Goal: Task Accomplishment & Management: Manage account settings

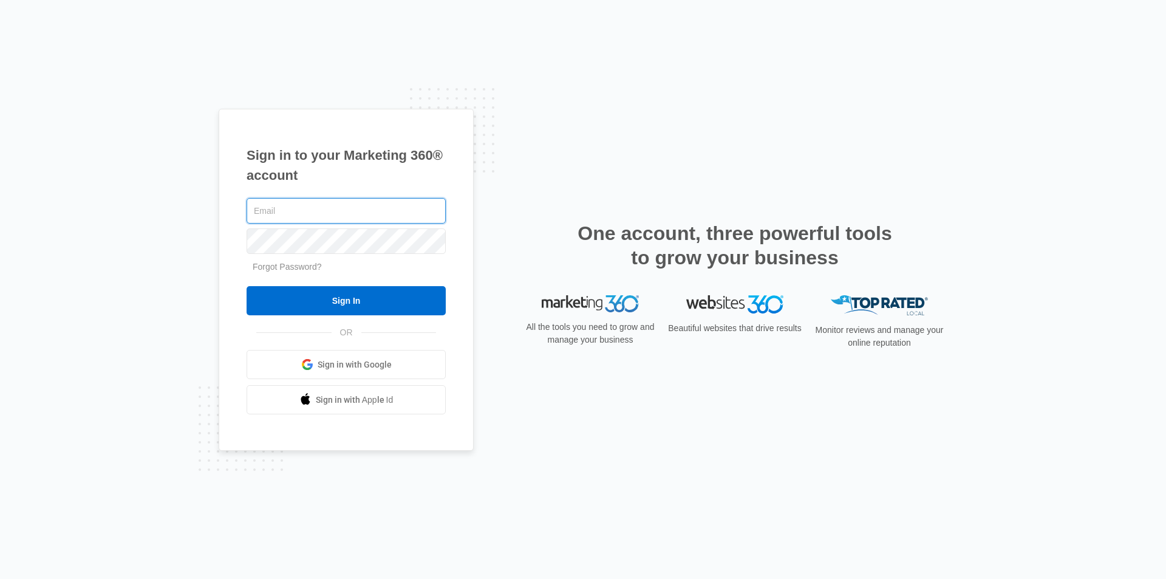
click at [336, 211] on input "text" at bounding box center [346, 211] width 199 height 26
type input "[EMAIL_ADDRESS][DOMAIN_NAME]"
click at [247, 286] on input "Sign In" at bounding box center [346, 300] width 199 height 29
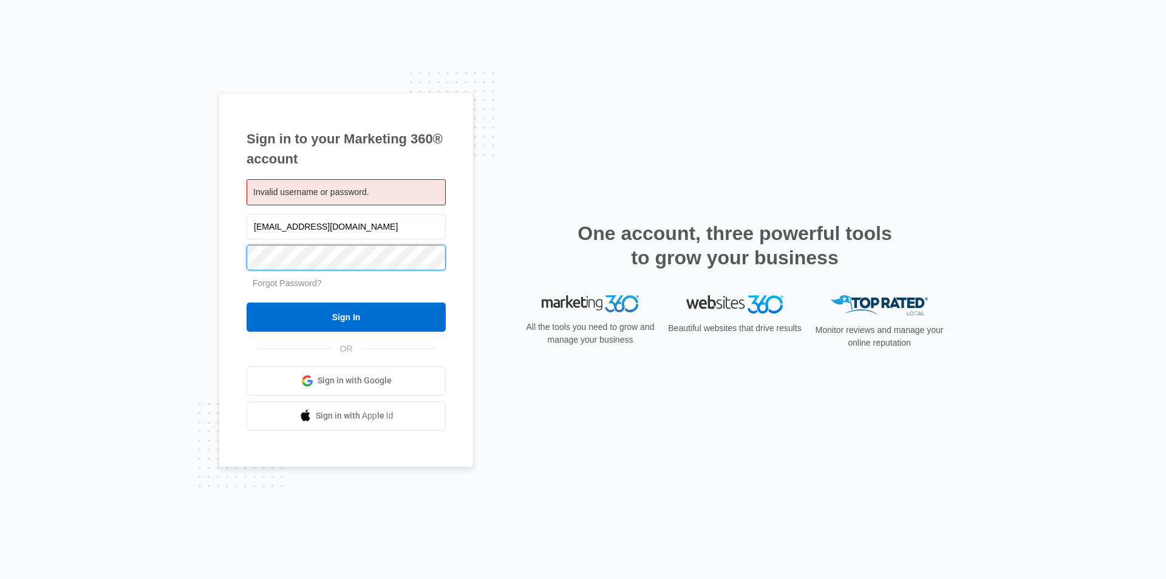
click at [247, 302] on input "Sign In" at bounding box center [346, 316] width 199 height 29
drag, startPoint x: 414, startPoint y: 223, endPoint x: 62, endPoint y: 234, distance: 352.4
click at [62, 234] on div "Sign in to your Marketing 360® account Invalid username or password. jeannetteu…" at bounding box center [583, 289] width 1166 height 579
type input "jeannette@a1consultingfirm.com"
click at [247, 302] on input "Sign In" at bounding box center [346, 316] width 199 height 29
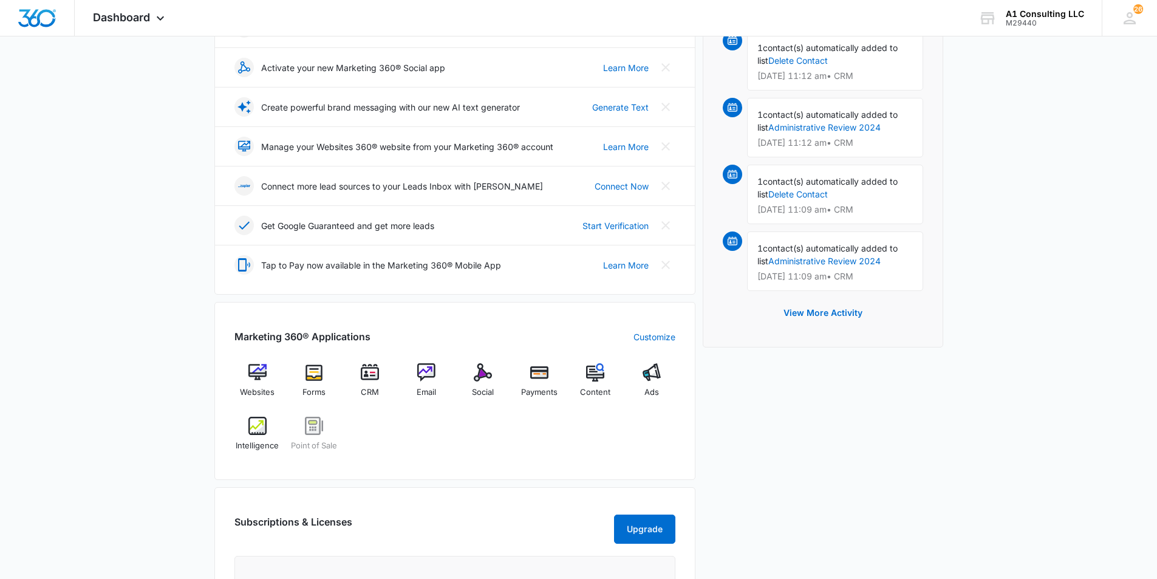
scroll to position [243, 0]
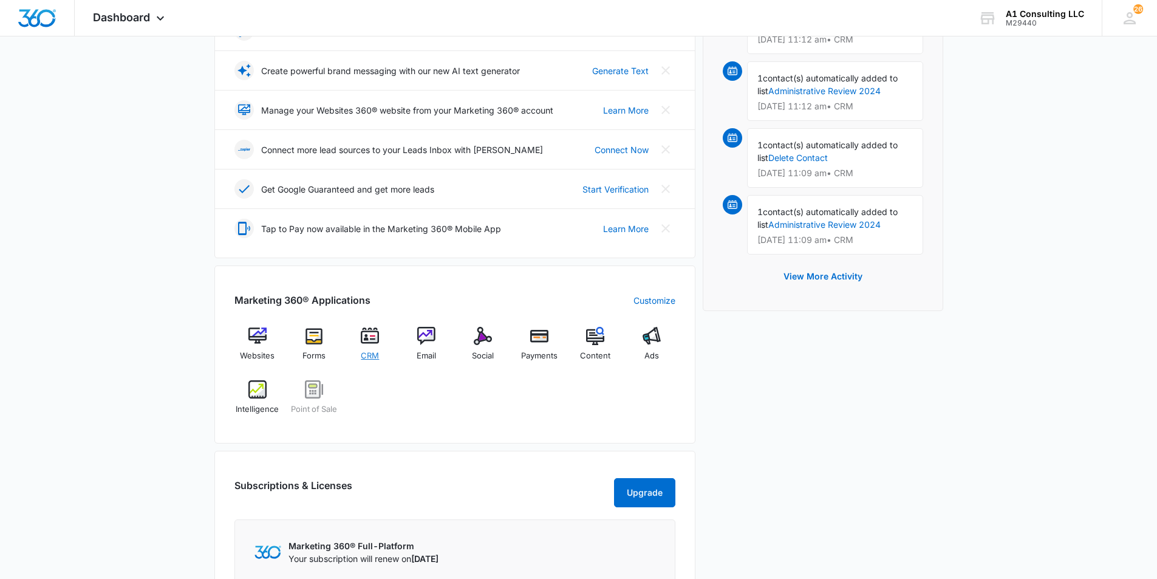
click at [377, 346] on div "CRM" at bounding box center [370, 348] width 47 height 43
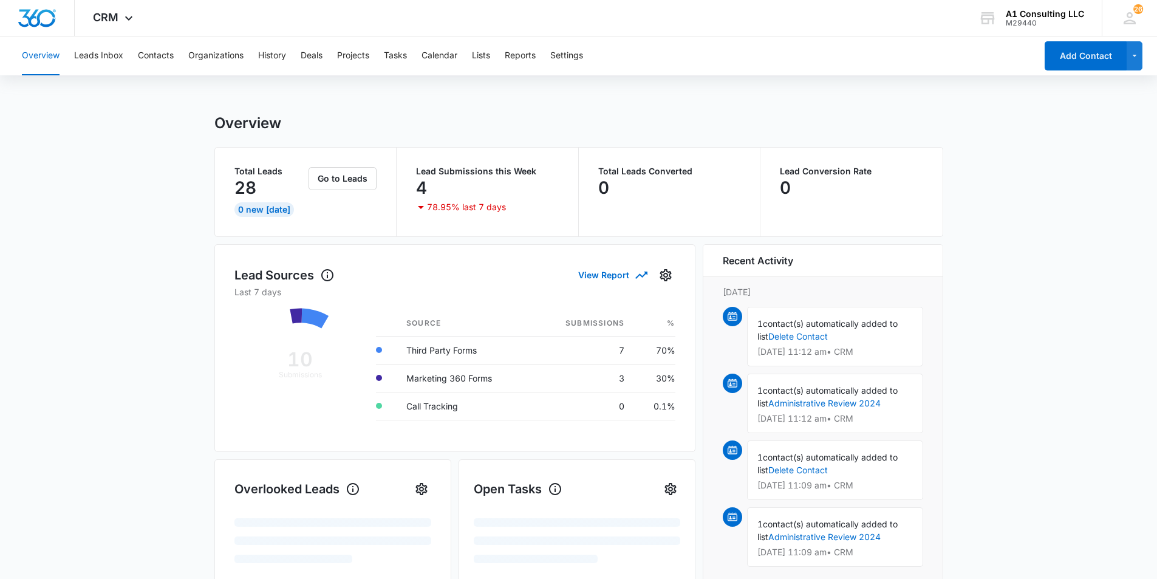
click at [757, 53] on div "Overview Leads Inbox Contacts Organizations History Deals Projects Tasks Calend…" at bounding box center [525, 55] width 1021 height 39
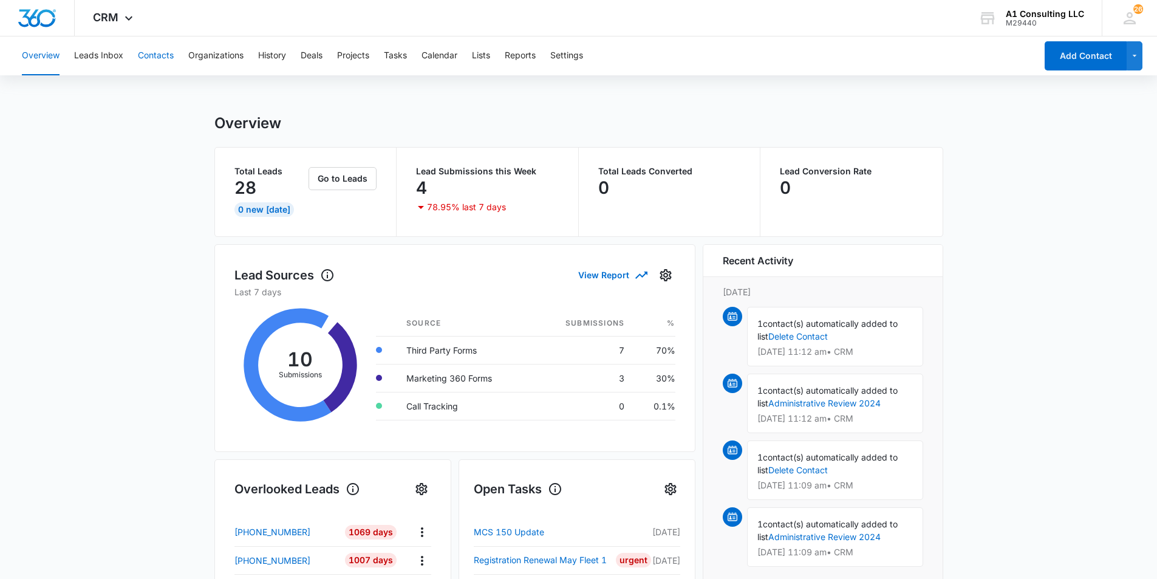
click at [158, 53] on button "Contacts" at bounding box center [156, 55] width 36 height 39
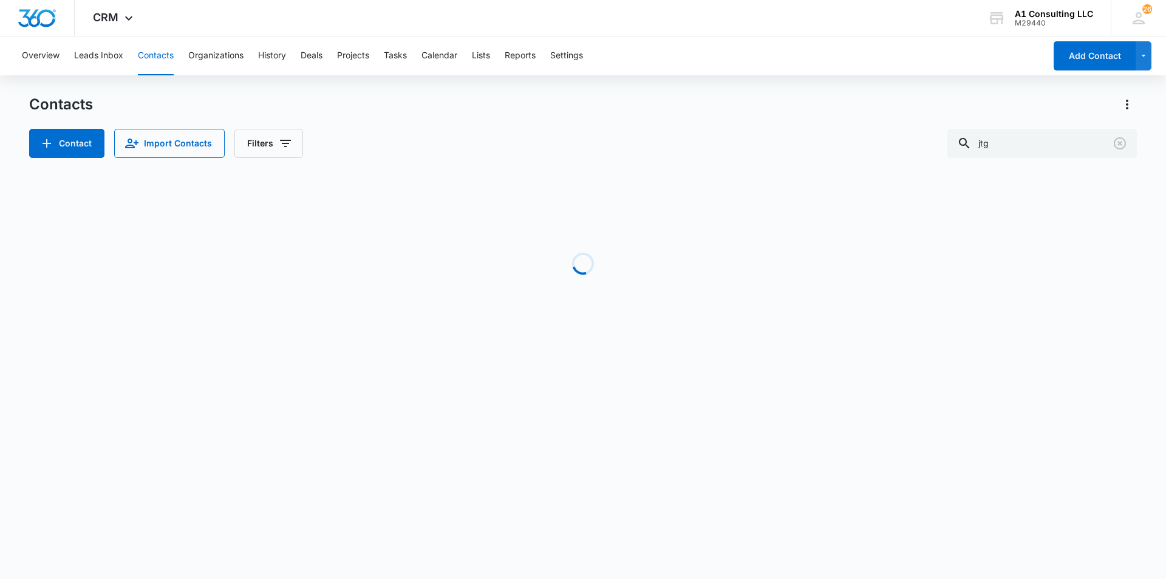
click at [824, 77] on div "Overview Leads Inbox Contacts Organizations History Deals Projects Tasks Calend…" at bounding box center [583, 202] width 1166 height 333
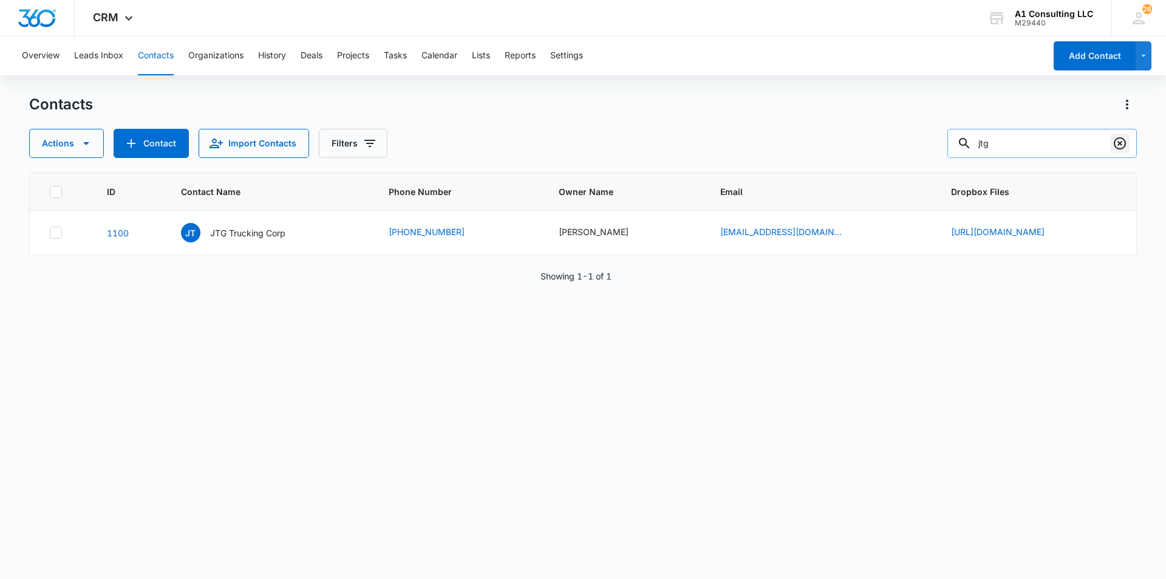
click at [1116, 149] on icon "Clear" at bounding box center [1120, 143] width 15 height 15
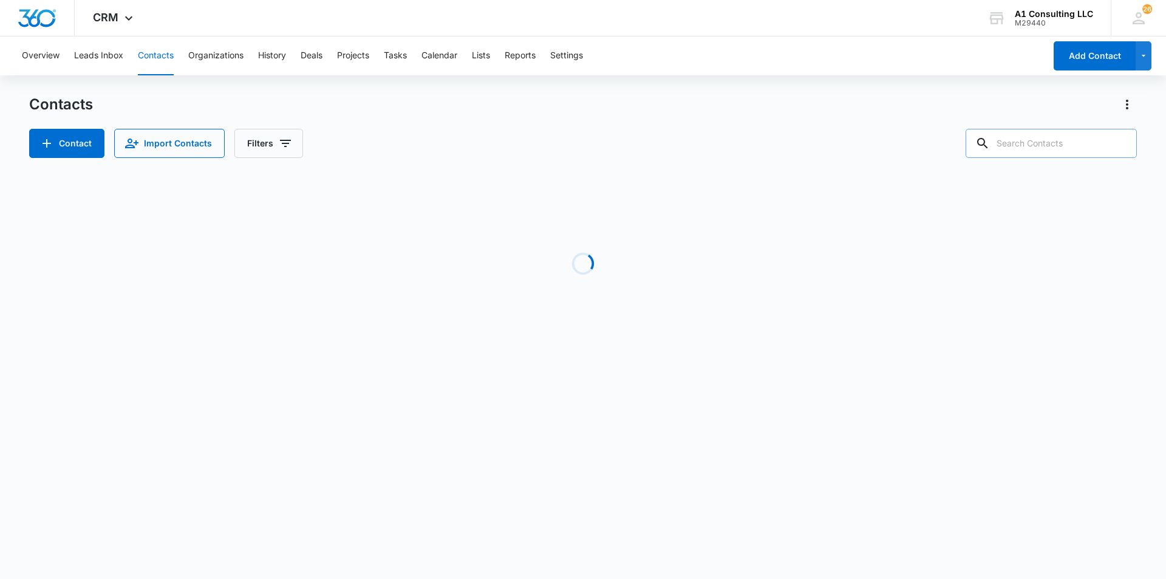
click at [873, 86] on div "Overview Leads Inbox Contacts Organizations History Deals Projects Tasks Calend…" at bounding box center [583, 202] width 1166 height 333
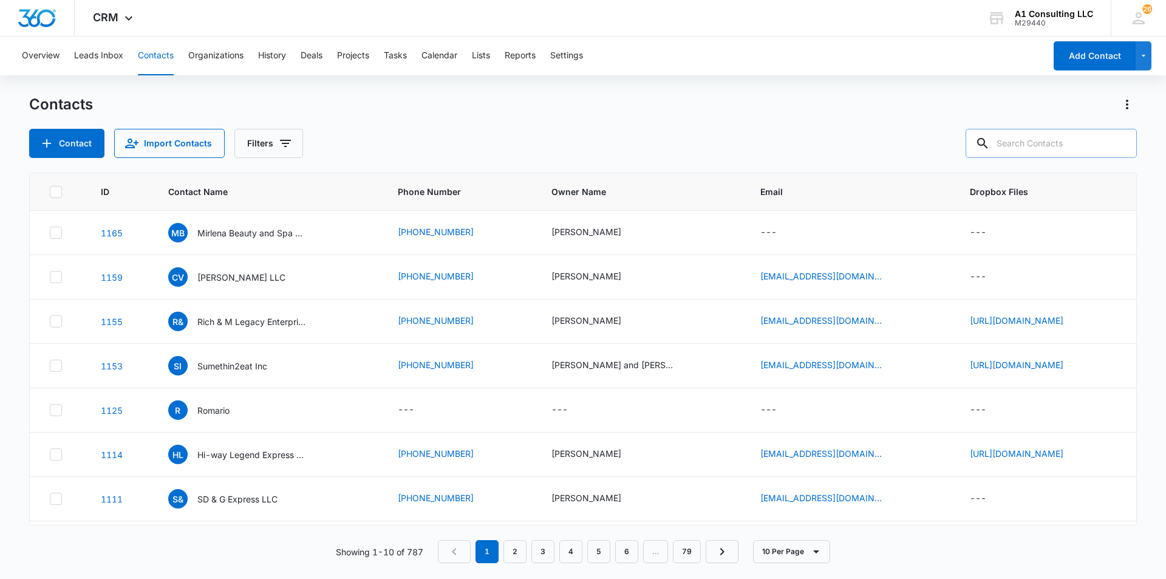
drag, startPoint x: 797, startPoint y: 73, endPoint x: 728, endPoint y: 51, distance: 72.2
click at [796, 72] on div "Overview Leads Inbox Contacts Organizations History Deals Projects Tasks Calend…" at bounding box center [530, 55] width 1031 height 39
drag, startPoint x: 837, startPoint y: 36, endPoint x: 853, endPoint y: 1, distance: 38.4
click at [837, 36] on div "CRM Apps Websites Forms CRM Email Social Payments POS Content Ads Intelligence …" at bounding box center [583, 18] width 1166 height 36
click at [777, 29] on div "CRM Apps Websites Forms CRM Email Social Payments POS Content Ads Intelligence …" at bounding box center [583, 18] width 1166 height 36
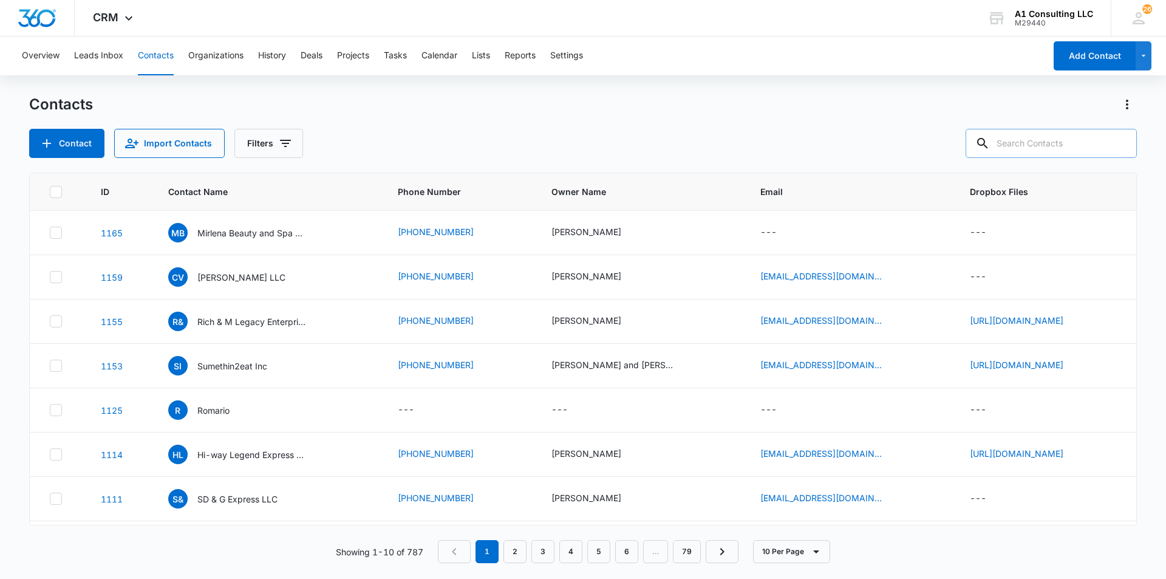
click at [1022, 140] on input "text" at bounding box center [1051, 143] width 171 height 29
type input "bajimama"
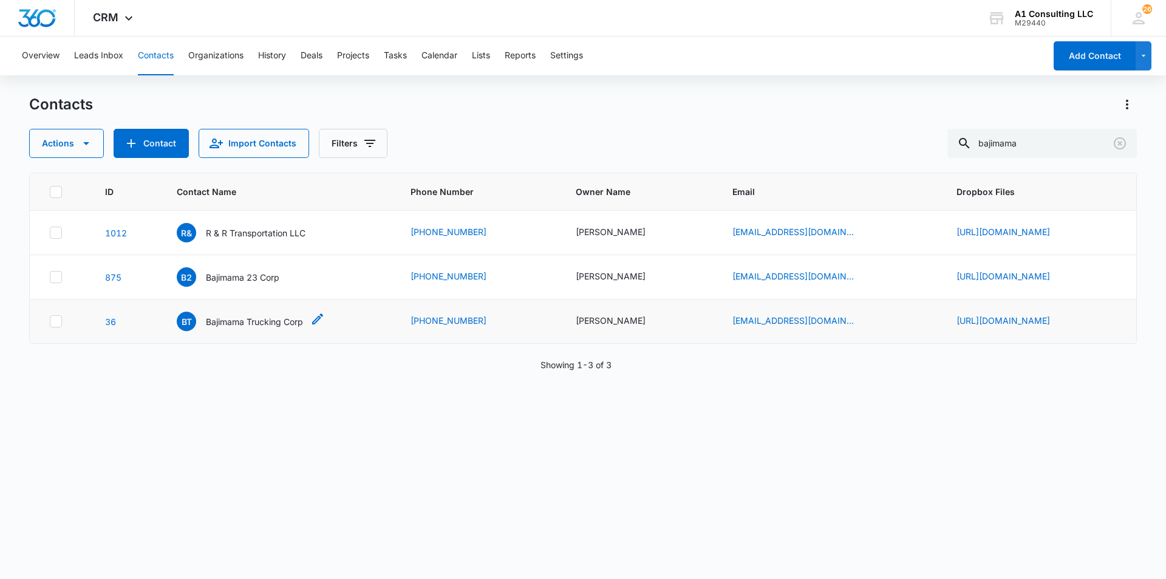
click at [206, 328] on p "Bajimama Trucking Corp" at bounding box center [254, 321] width 97 height 13
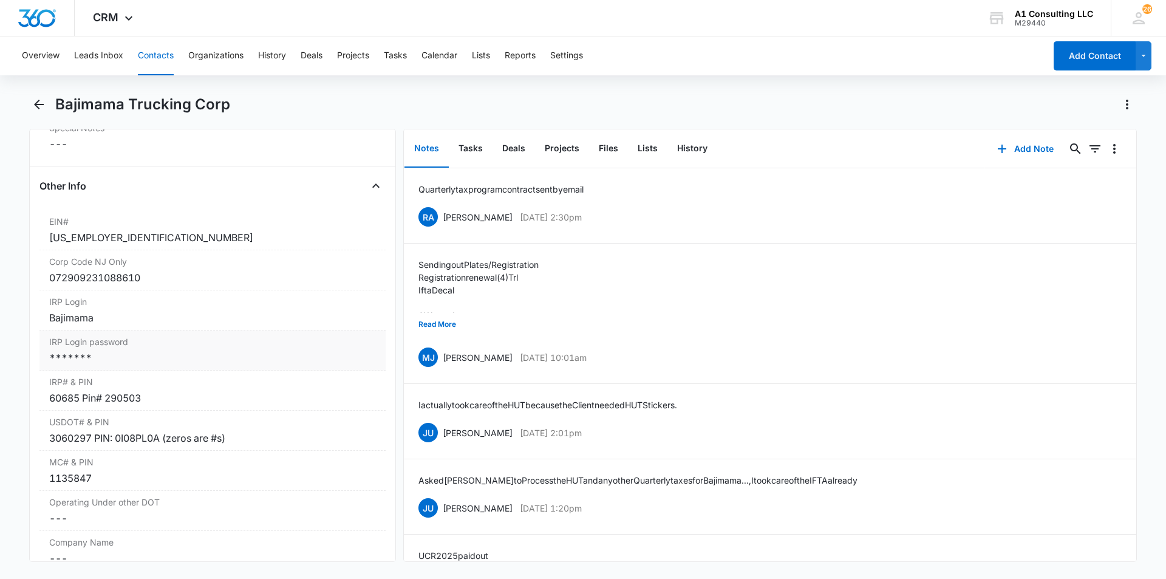
scroll to position [1518, 0]
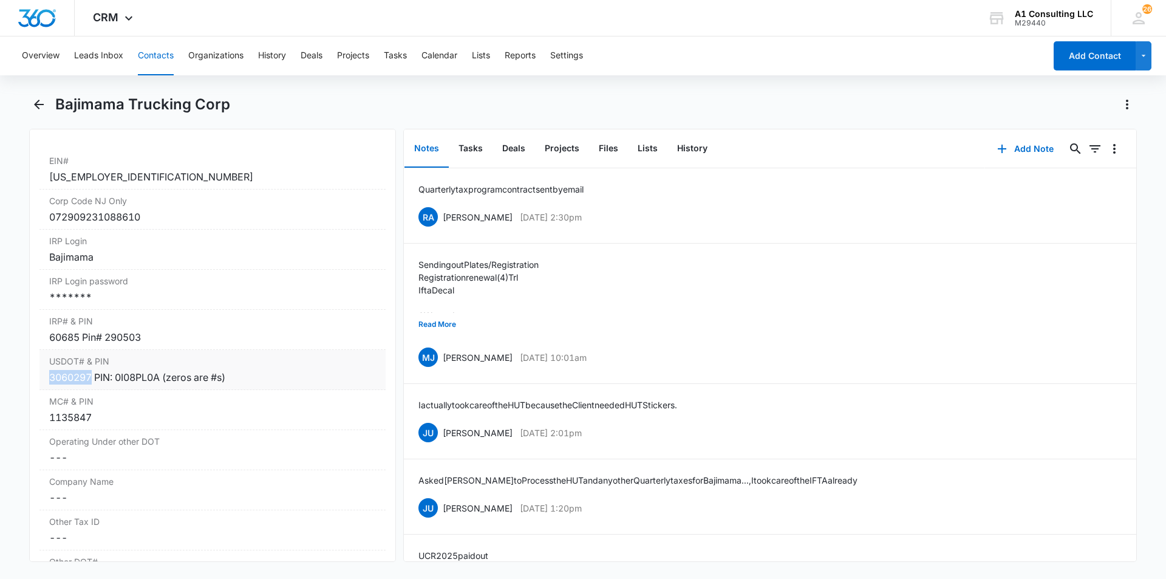
drag, startPoint x: 92, startPoint y: 423, endPoint x: 43, endPoint y: 425, distance: 48.6
click at [43, 390] on div "USDOT# & PIN Cancel Save Changes 3060297 PIN: 0I08PL0A (zeros are #s)" at bounding box center [212, 370] width 346 height 40
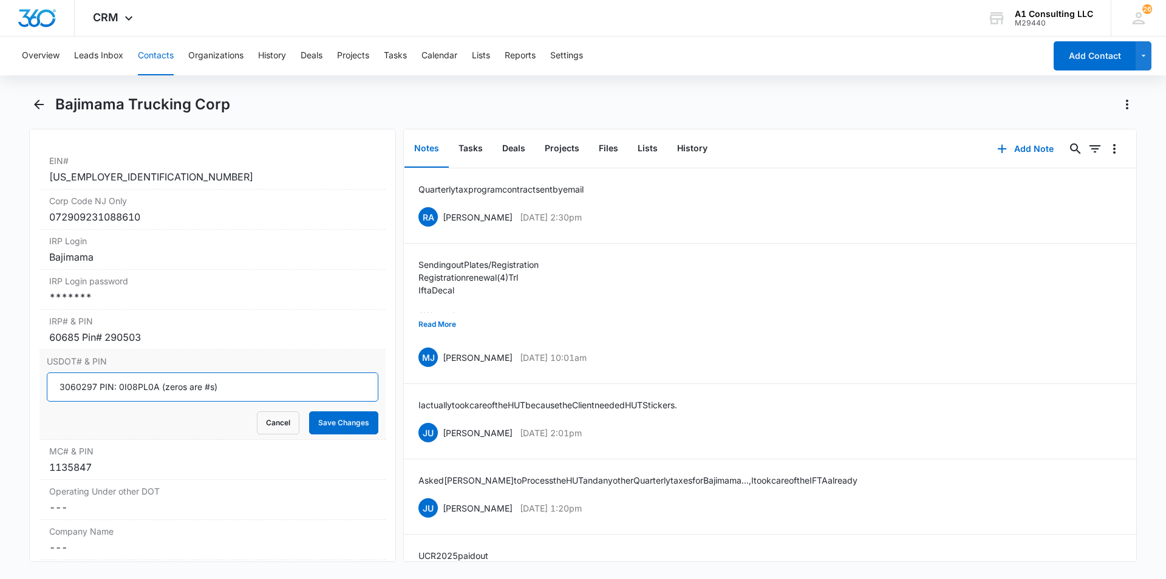
drag, startPoint x: 95, startPoint y: 430, endPoint x: 55, endPoint y: 422, distance: 40.3
click at [50, 401] on input "3060297 PIN: 0I08PL0A (zeros are #s)" at bounding box center [213, 386] width 332 height 29
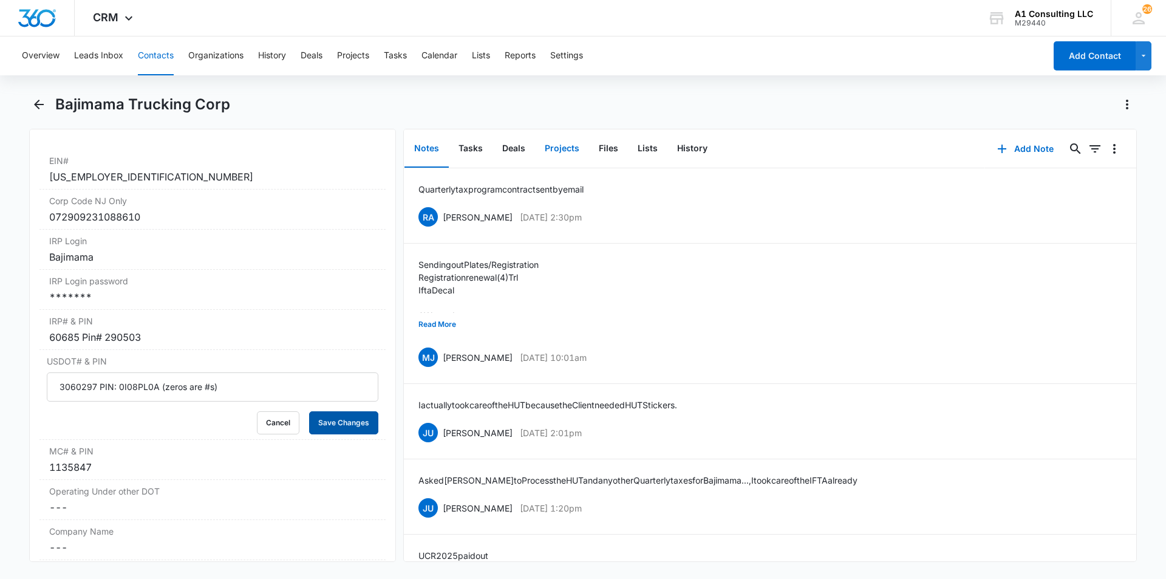
drag, startPoint x: 330, startPoint y: 468, endPoint x: 576, endPoint y: 139, distance: 410.5
click at [333, 434] on button "Save Changes" at bounding box center [343, 422] width 69 height 23
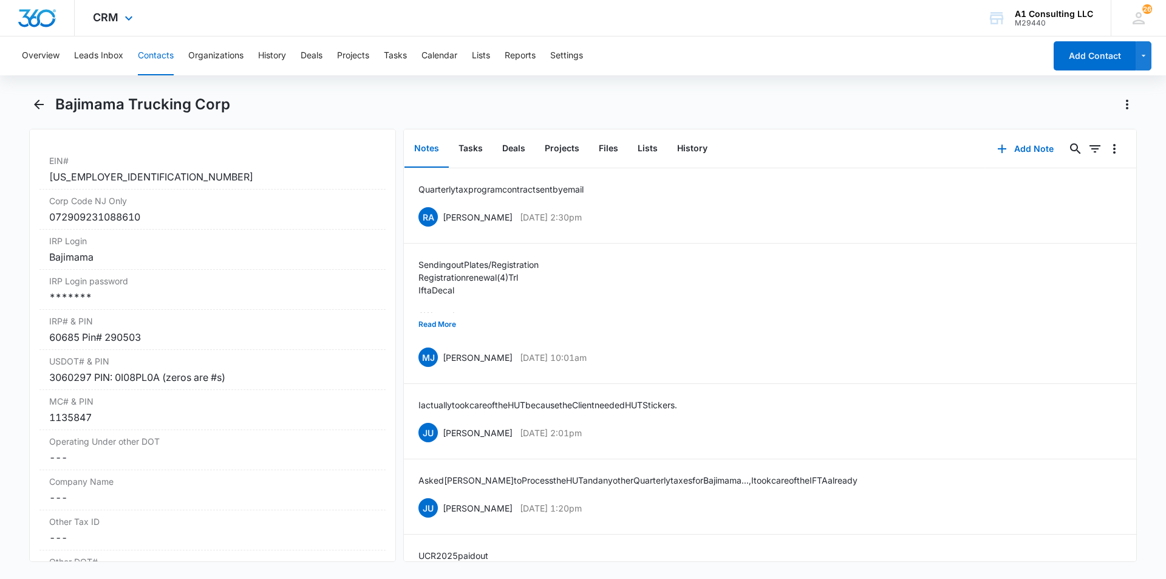
click at [796, 30] on div "CRM Apps Websites Forms CRM Email Social Payments POS Content Ads Intelligence …" at bounding box center [583, 18] width 1166 height 36
click at [842, 69] on div "Overview Leads Inbox Contacts Organizations History Deals Projects Tasks Calend…" at bounding box center [530, 55] width 1031 height 39
click at [35, 104] on icon "Back" at bounding box center [39, 105] width 10 height 10
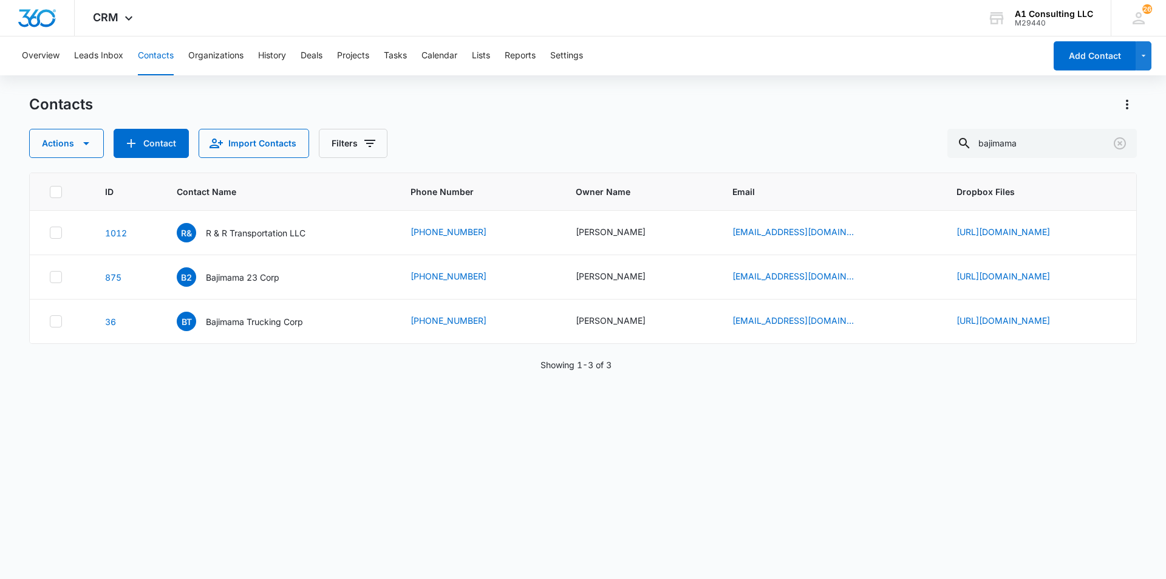
click at [755, 44] on div "Overview Leads Inbox Contacts Organizations History Deals Projects Tasks Calend…" at bounding box center [530, 55] width 1031 height 39
click at [601, 95] on div "Contacts" at bounding box center [583, 104] width 1108 height 19
drag, startPoint x: 649, startPoint y: 67, endPoint x: 667, endPoint y: 101, distance: 38.3
click at [649, 67] on div "Overview Leads Inbox Contacts Organizations History Deals Projects Tasks Calend…" at bounding box center [530, 55] width 1031 height 39
click at [1117, 142] on icon "Clear" at bounding box center [1120, 143] width 15 height 15
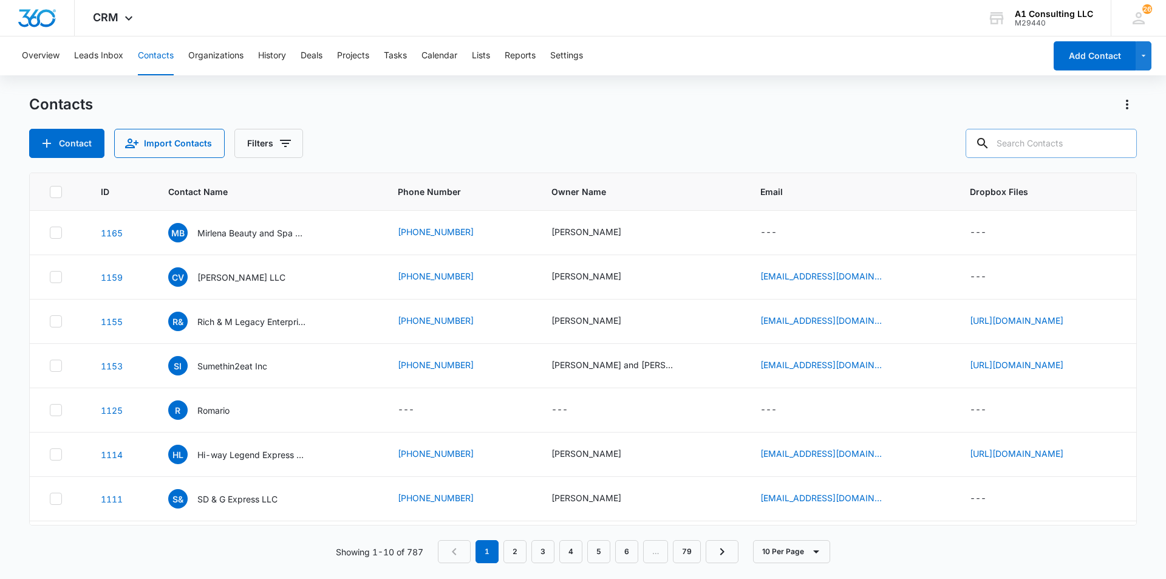
click at [780, 90] on div "Overview Leads Inbox Contacts Organizations History Deals Projects Tasks Calend…" at bounding box center [583, 306] width 1166 height 541
click at [648, 121] on div "Contacts Contact Import Contacts Filters" at bounding box center [583, 126] width 1108 height 63
click at [704, 32] on div "CRM Apps Websites Forms CRM Email Social Payments POS Content Ads Intelligence …" at bounding box center [583, 18] width 1166 height 36
click at [1047, 144] on input "text" at bounding box center [1051, 143] width 171 height 29
type input "kv transportation"
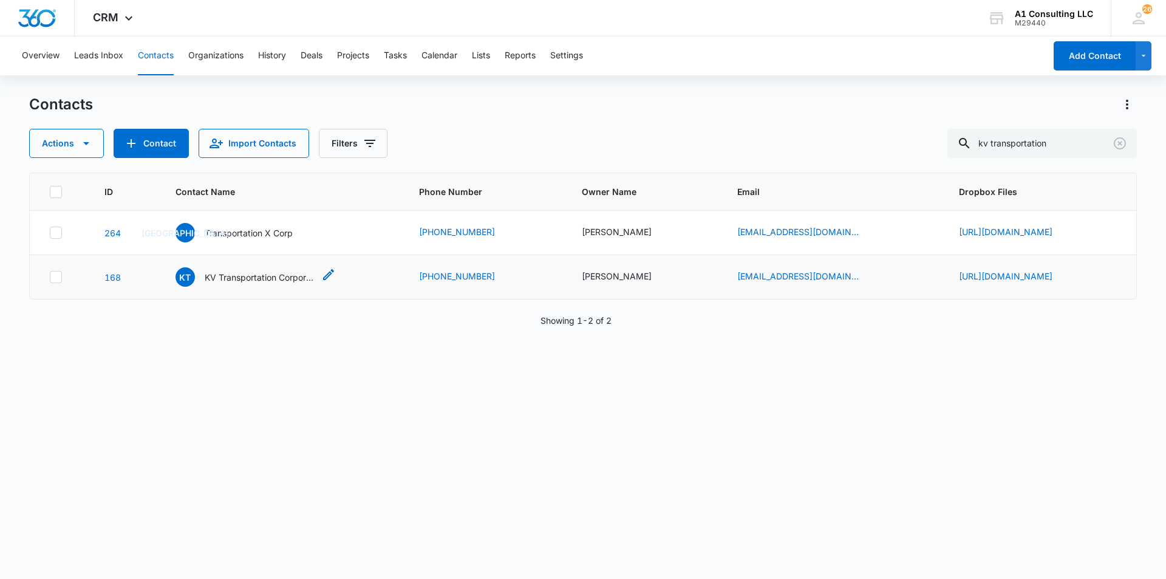
click at [230, 284] on p "KV Transportation Corporation" at bounding box center [259, 277] width 109 height 13
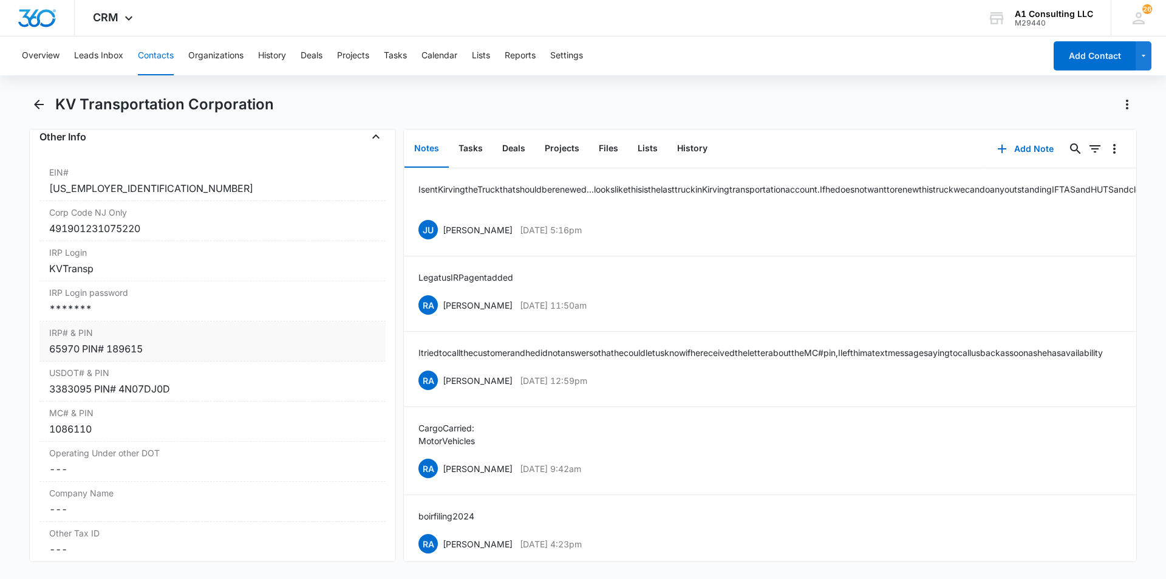
scroll to position [1518, 0]
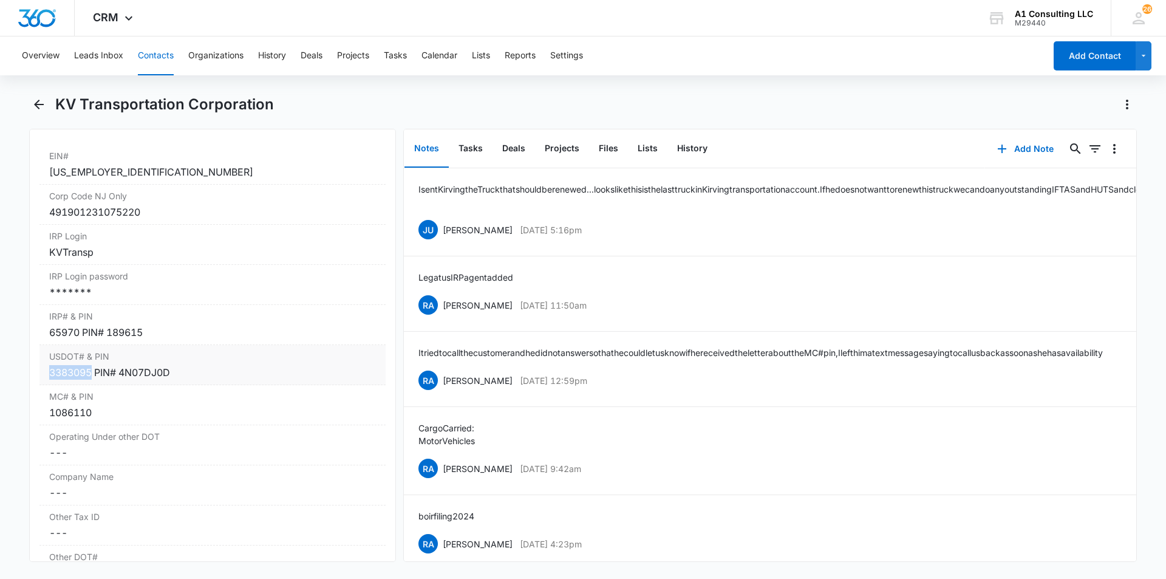
drag, startPoint x: 92, startPoint y: 388, endPoint x: 41, endPoint y: 390, distance: 51.0
click at [41, 385] on div "USDOT# & PIN Cancel Save Changes 3383095 PIN# 4N07DJ0D" at bounding box center [212, 365] width 346 height 40
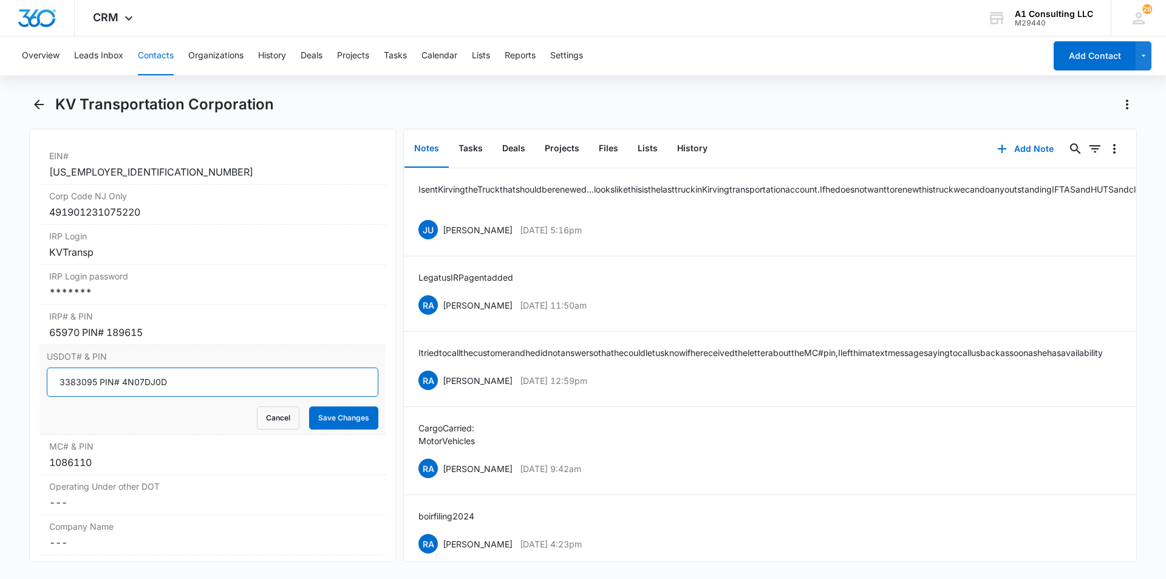
drag, startPoint x: 93, startPoint y: 398, endPoint x: 50, endPoint y: 402, distance: 42.7
click at [50, 397] on input "3383095 PIN# 4N07DJ0D" at bounding box center [213, 381] width 332 height 29
drag, startPoint x: 95, startPoint y: 396, endPoint x: 56, endPoint y: 394, distance: 39.5
click at [43, 394] on div "USDOT# & PIN 3383095 PIN# 4N07DJ0D Cancel Save Changes" at bounding box center [212, 390] width 346 height 90
click at [34, 104] on icon "Back" at bounding box center [39, 105] width 10 height 10
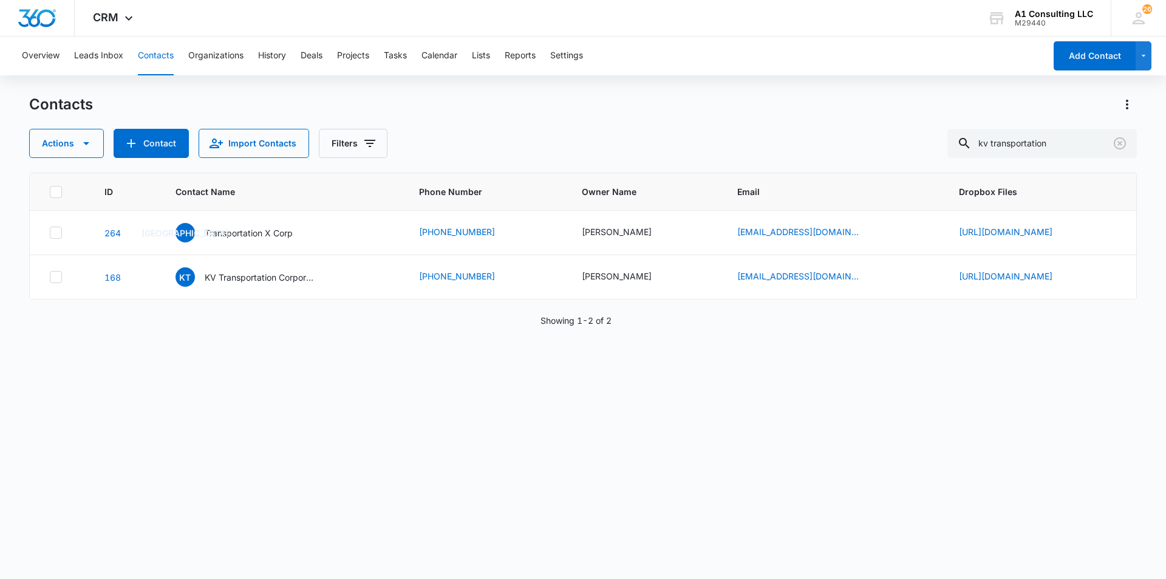
click at [652, 106] on div "Contacts" at bounding box center [583, 104] width 1108 height 19
drag, startPoint x: 1063, startPoint y: 146, endPoint x: 922, endPoint y: 148, distance: 140.9
click at [926, 148] on div "Actions Contact Import Contacts Filters kv transportation" at bounding box center [583, 143] width 1108 height 29
click at [823, 110] on div "Contacts" at bounding box center [583, 104] width 1108 height 19
click at [749, 89] on div "Overview Leads Inbox Contacts Organizations History Deals Projects Tasks Calend…" at bounding box center [583, 306] width 1166 height 541
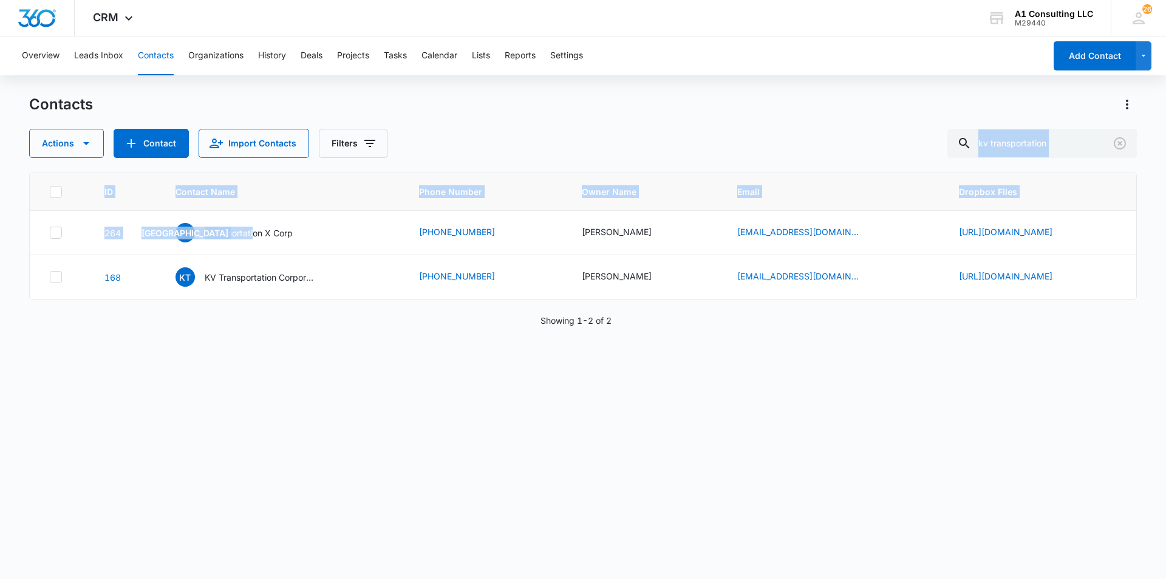
drag, startPoint x: 225, startPoint y: 237, endPoint x: 644, endPoint y: 147, distance: 428.0
click at [642, 149] on div "Contacts Actions Contact Import Contacts Filters kv transportation ID Contact N…" at bounding box center [583, 336] width 1108 height 483
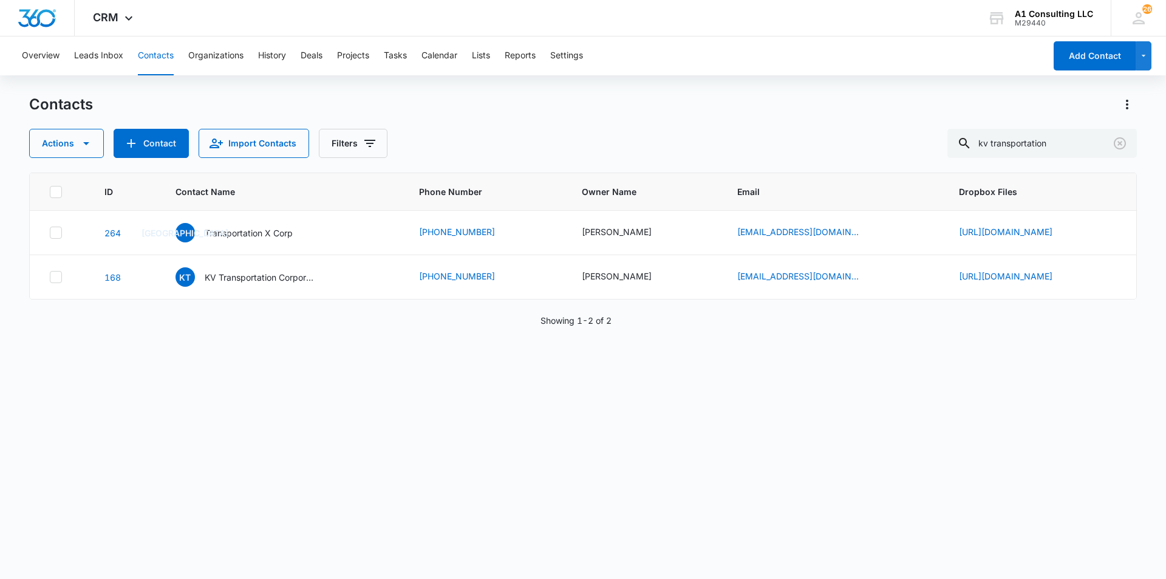
click at [644, 146] on div "Actions Contact Import Contacts Filters kv transportation" at bounding box center [583, 143] width 1108 height 29
drag, startPoint x: 1066, startPoint y: 142, endPoint x: 893, endPoint y: 149, distance: 172.6
click at [896, 147] on div "Actions Contact Import Contacts Filters kv transportation" at bounding box center [583, 143] width 1108 height 29
drag, startPoint x: 1074, startPoint y: 135, endPoint x: 1066, endPoint y: 137, distance: 7.4
click at [1073, 135] on input "kv transportation" at bounding box center [1041, 143] width 189 height 29
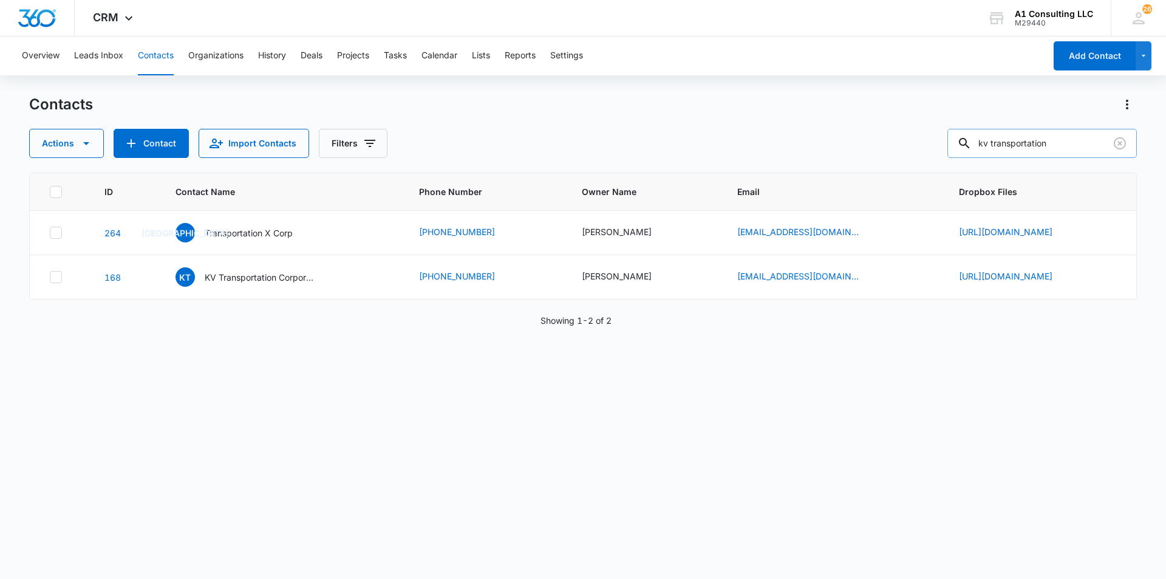
click at [1064, 141] on input "kv transportation" at bounding box center [1041, 143] width 189 height 29
click at [1066, 144] on input "kv transportation" at bounding box center [1041, 143] width 189 height 29
drag, startPoint x: 1068, startPoint y: 146, endPoint x: 865, endPoint y: 149, distance: 203.5
click at [867, 152] on div "Actions Contact Import Contacts Filters kv transportation" at bounding box center [583, 143] width 1108 height 29
type input "Transportation K"
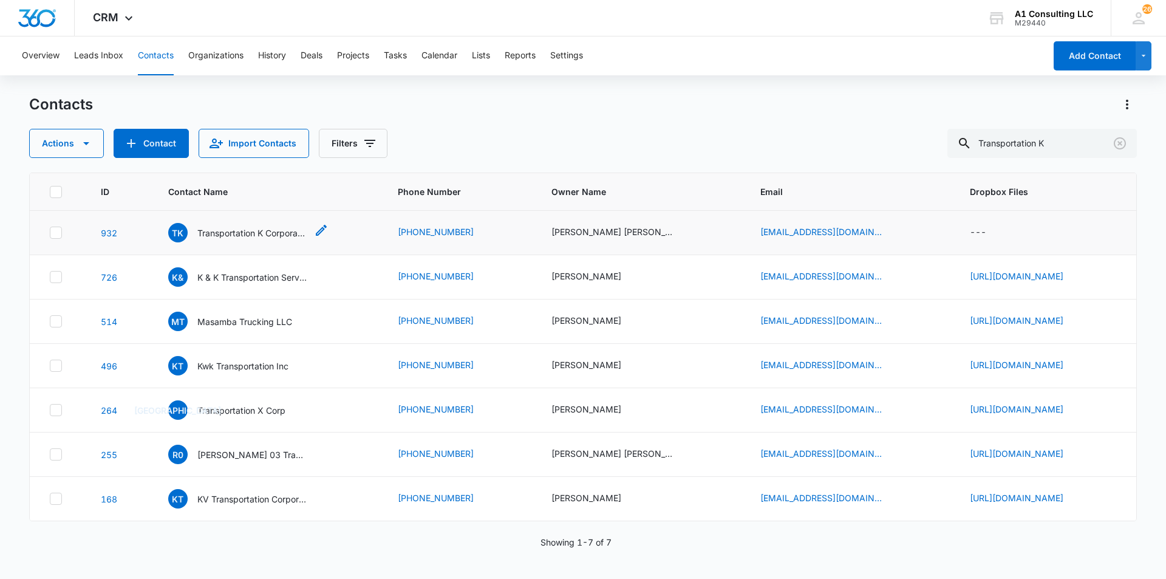
click at [240, 234] on p "Transportation K Corporation" at bounding box center [251, 233] width 109 height 13
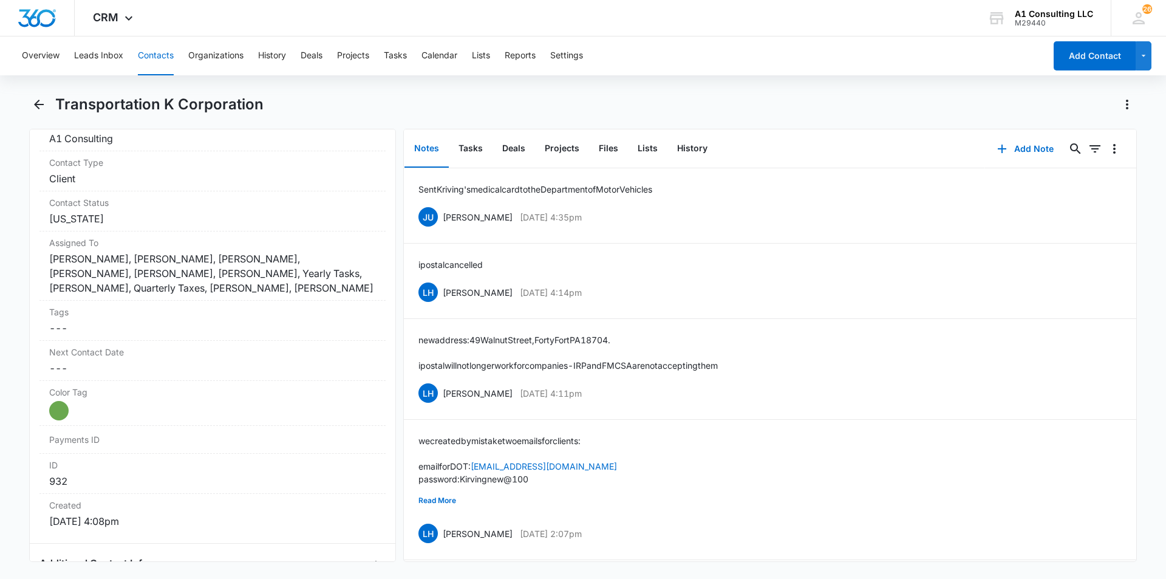
scroll to position [321, 0]
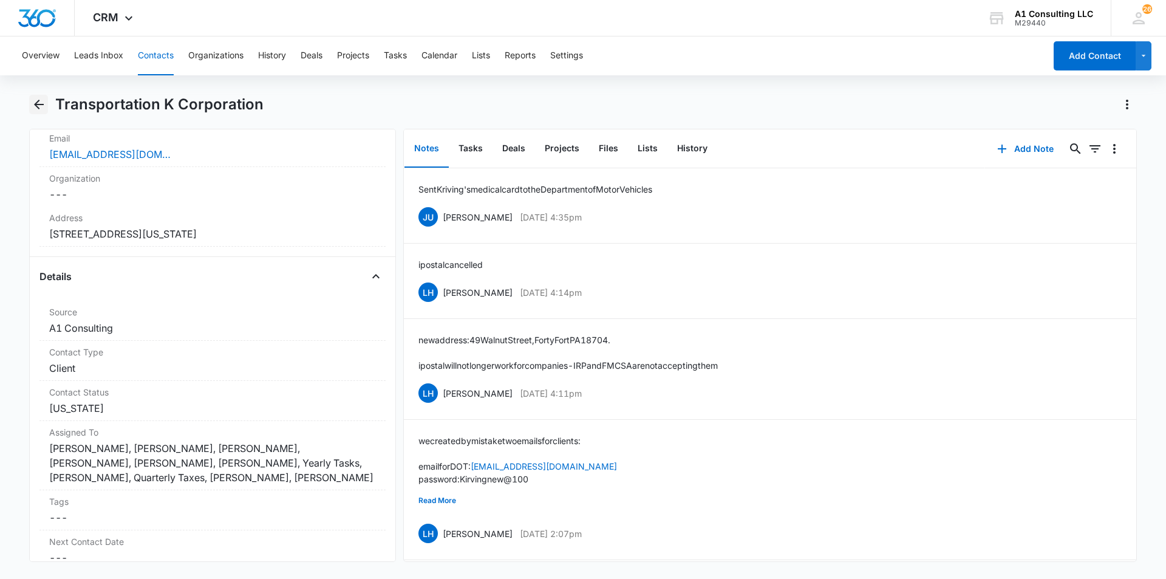
click at [38, 104] on icon "Back" at bounding box center [39, 105] width 10 height 10
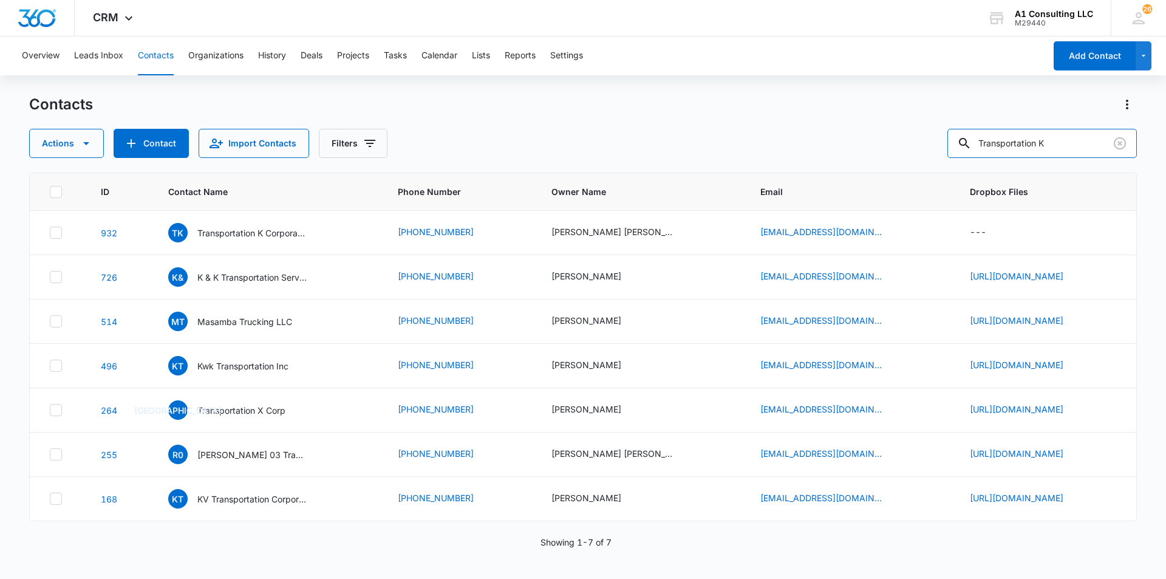
drag, startPoint x: 1066, startPoint y: 143, endPoint x: 885, endPoint y: 147, distance: 181.0
click at [886, 147] on div "Actions Contact Import Contacts Filters Transportation K" at bounding box center [583, 143] width 1108 height 29
type input "kv"
click at [766, 84] on div "Overview Leads Inbox Contacts Organizations History Deals Projects Tasks Calend…" at bounding box center [583, 306] width 1166 height 541
click at [749, 84] on div "Overview Leads Inbox Contacts Organizations History Deals Projects Tasks Calend…" at bounding box center [583, 306] width 1166 height 541
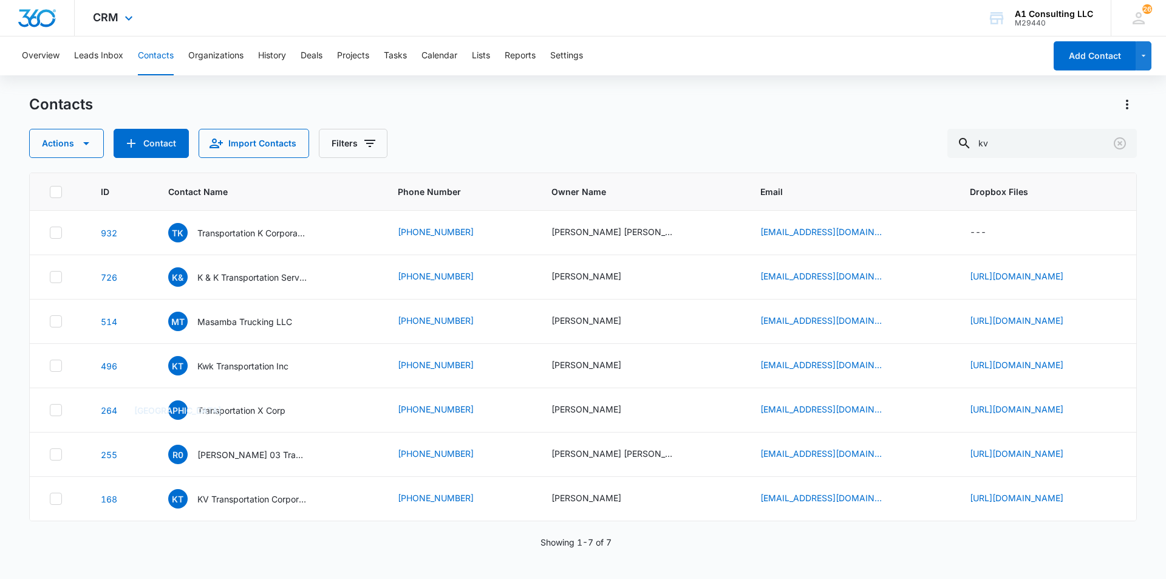
click at [832, 18] on div "CRM Apps Websites Forms CRM Email Social Payments POS Content Ads Intelligence …" at bounding box center [583, 18] width 1166 height 36
